Goal: Navigation & Orientation: Go to known website

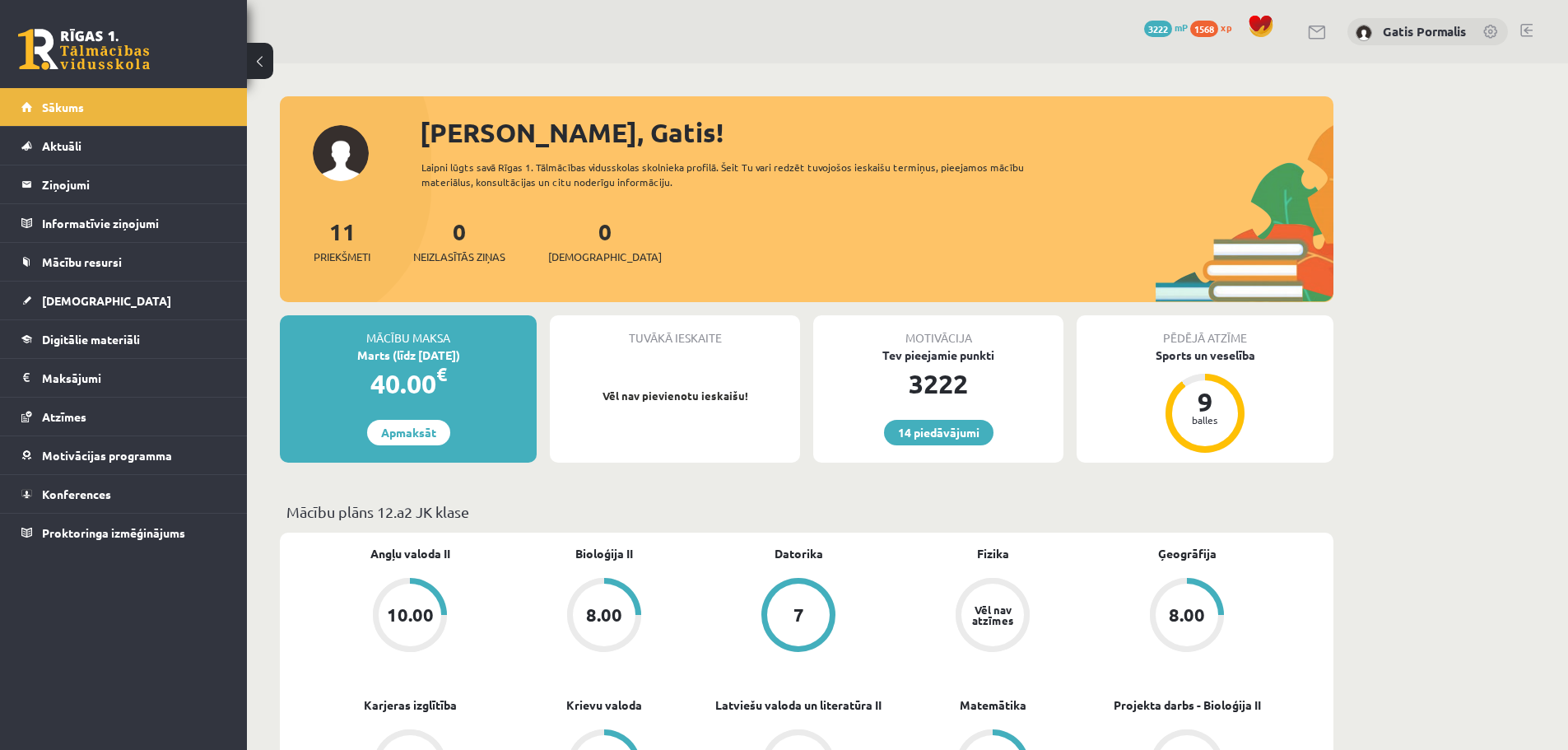
click at [121, 41] on link at bounding box center [83, 48] width 132 height 41
